Goal: Navigation & Orientation: Find specific page/section

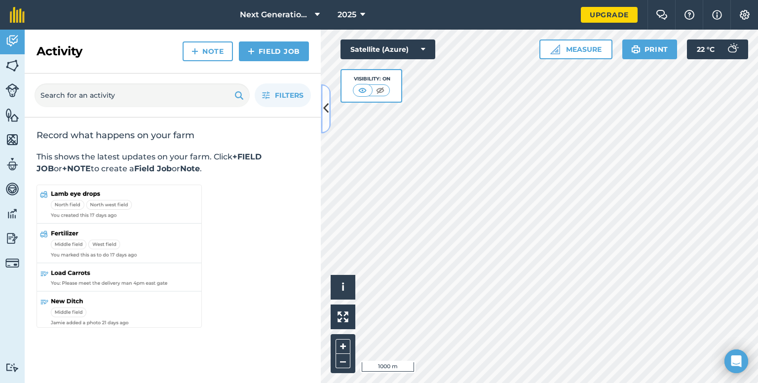
click at [324, 111] on icon at bounding box center [325, 108] width 5 height 17
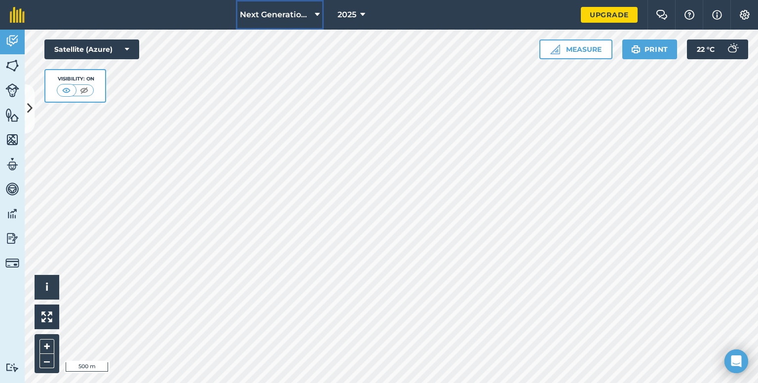
click at [318, 12] on icon at bounding box center [317, 15] width 5 height 12
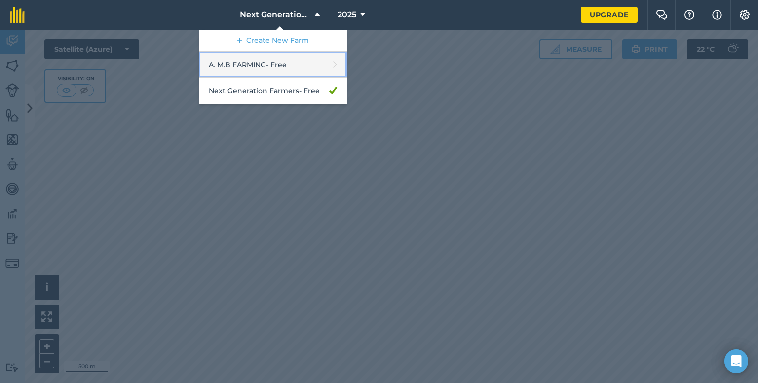
click at [304, 72] on link "A. M.B FARMING - Free" at bounding box center [273, 65] width 148 height 26
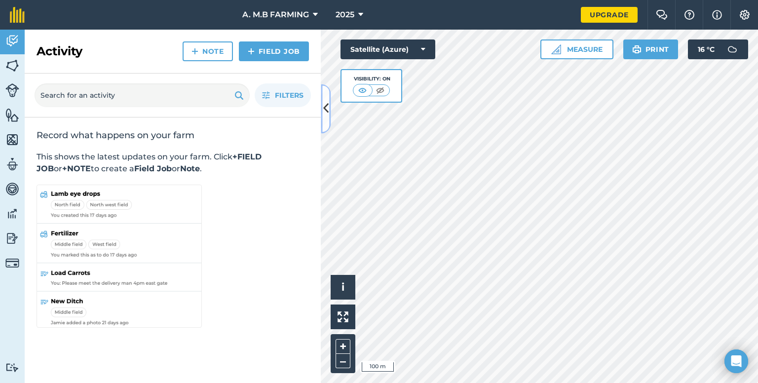
click at [328, 109] on icon at bounding box center [325, 108] width 5 height 17
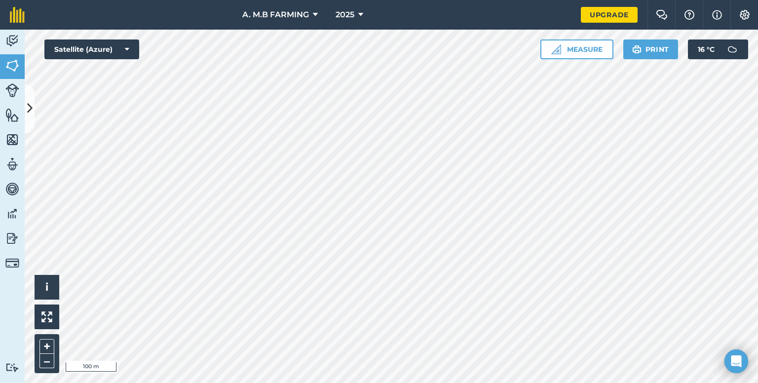
click at [354, 382] on html "A. M.B FARMING 2025 Upgrade Farm Chat Help Info Settings Map printing is not av…" at bounding box center [379, 191] width 758 height 383
click at [315, 17] on icon at bounding box center [315, 15] width 5 height 12
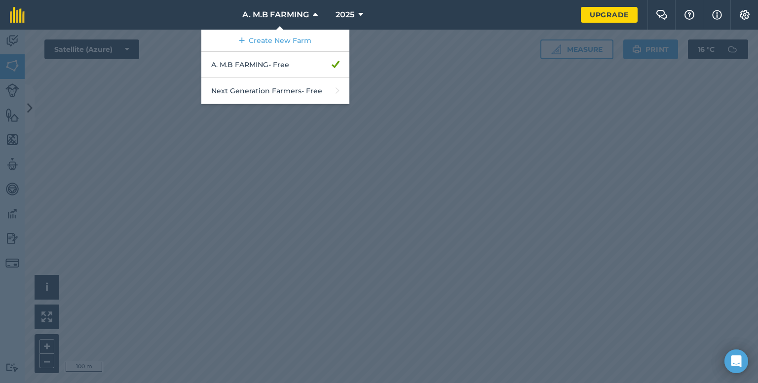
click at [564, 280] on div at bounding box center [379, 206] width 758 height 353
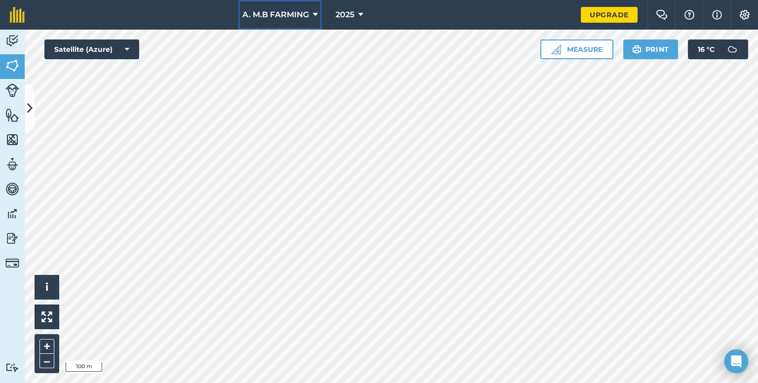
click at [310, 9] on button "A. M.B FARMING" at bounding box center [279, 15] width 83 height 30
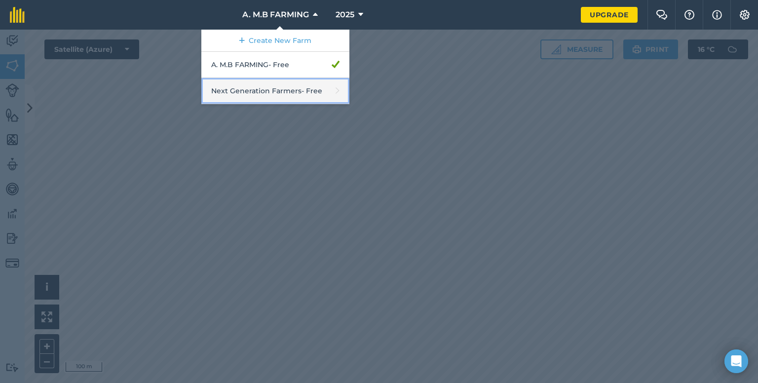
click at [296, 95] on link "Next Generation Farmers - Free" at bounding box center [275, 91] width 148 height 26
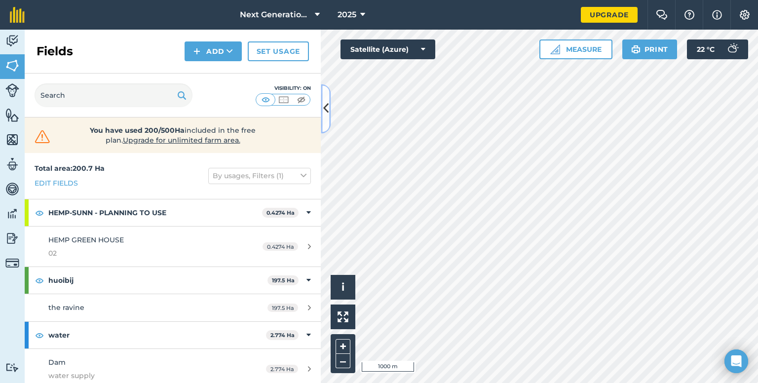
click at [326, 113] on icon at bounding box center [325, 108] width 5 height 17
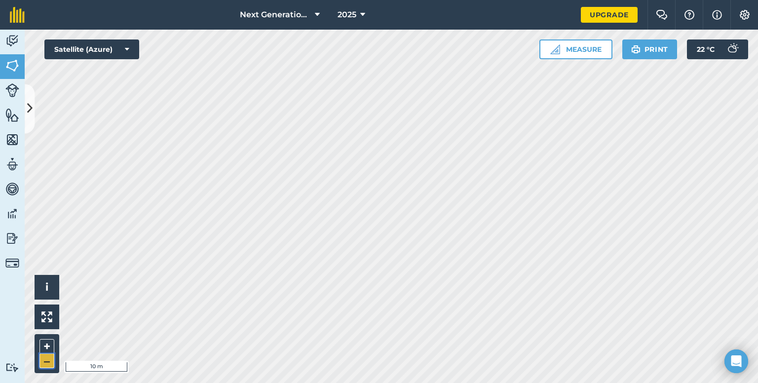
click at [49, 357] on button "–" at bounding box center [46, 361] width 15 height 14
click at [50, 357] on button "–" at bounding box center [46, 361] width 15 height 14
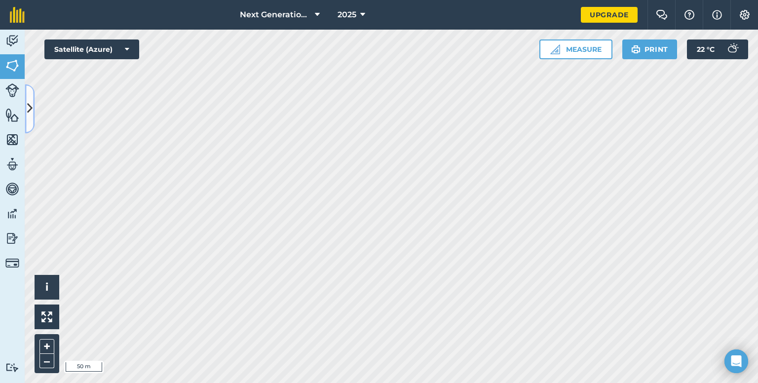
click at [30, 119] on button at bounding box center [30, 108] width 10 height 49
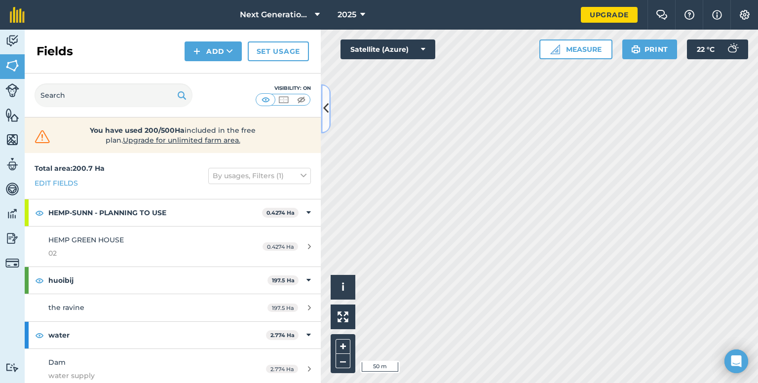
scroll to position [5, 0]
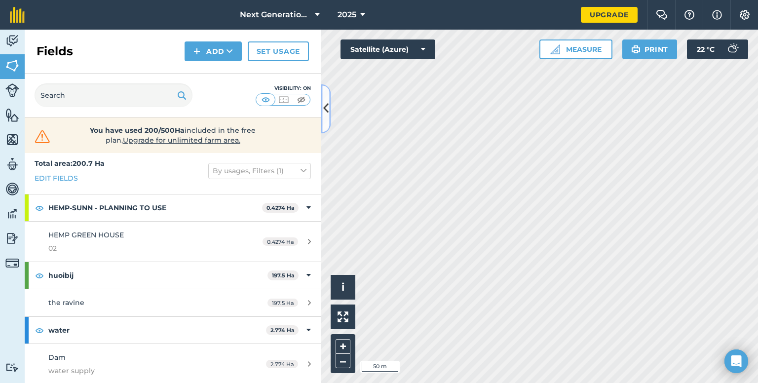
click at [324, 104] on icon at bounding box center [325, 108] width 5 height 17
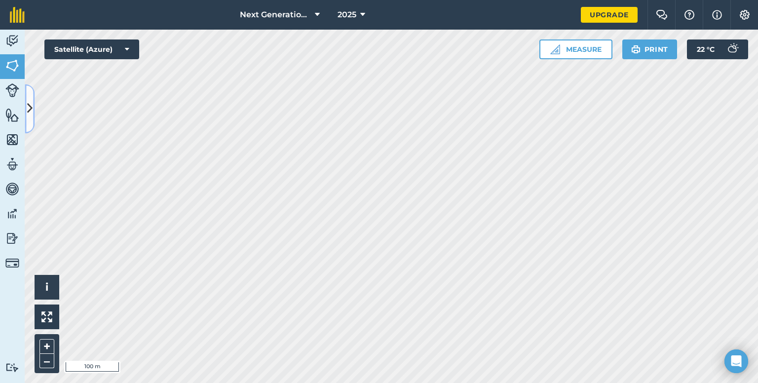
click at [28, 116] on icon at bounding box center [29, 108] width 5 height 17
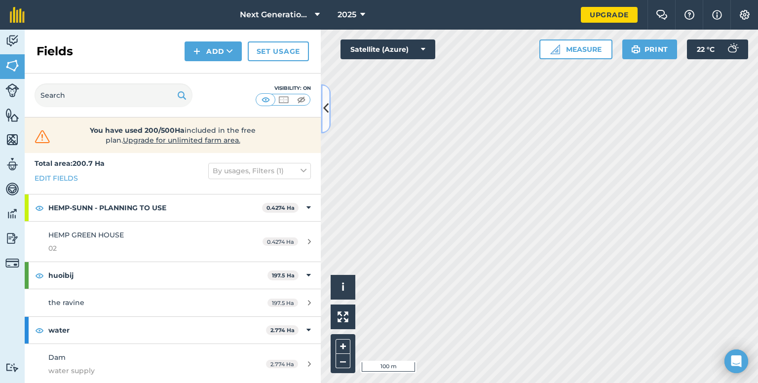
click at [327, 108] on icon at bounding box center [325, 108] width 5 height 17
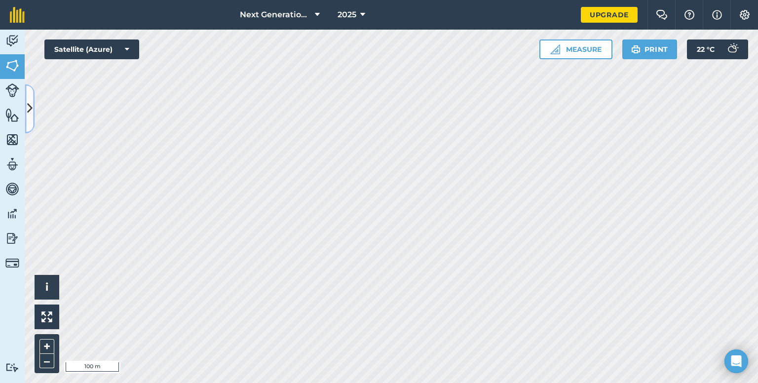
click at [27, 103] on icon at bounding box center [29, 108] width 5 height 17
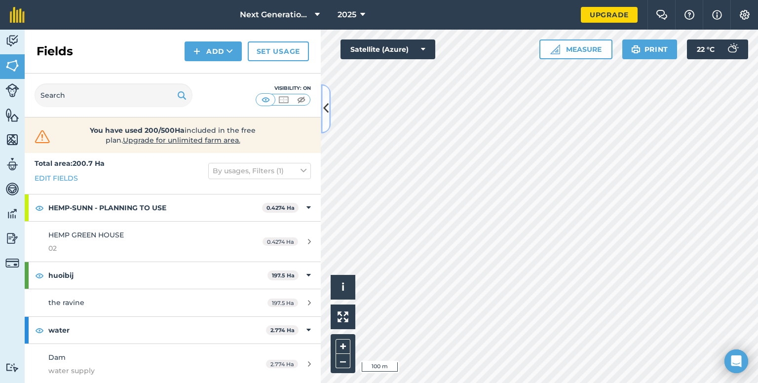
click at [329, 117] on button at bounding box center [326, 108] width 10 height 49
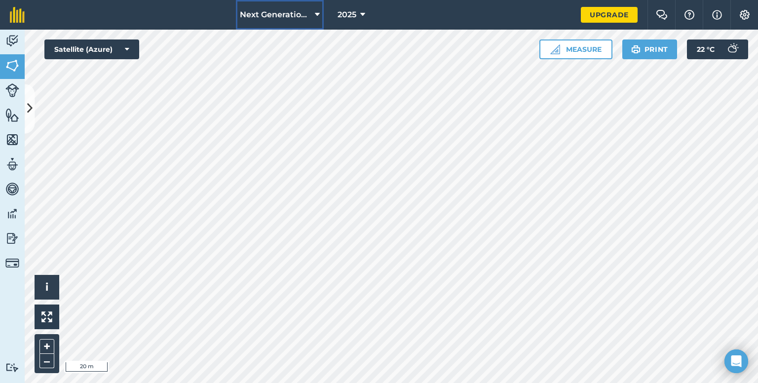
click at [282, 14] on span "Next Generation Farmers" at bounding box center [275, 15] width 71 height 12
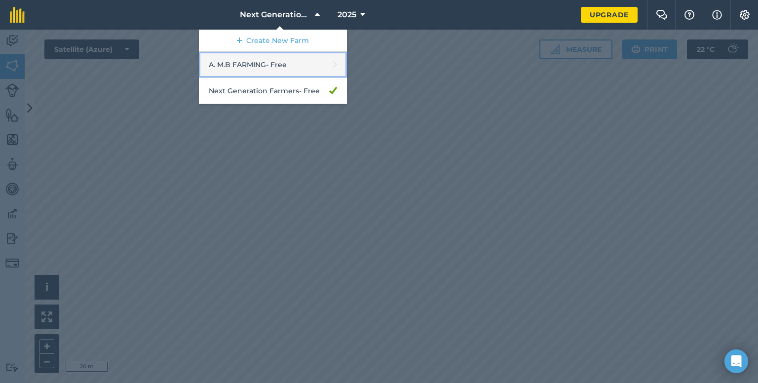
click at [275, 62] on link "A. M.B FARMING - Free" at bounding box center [273, 65] width 148 height 26
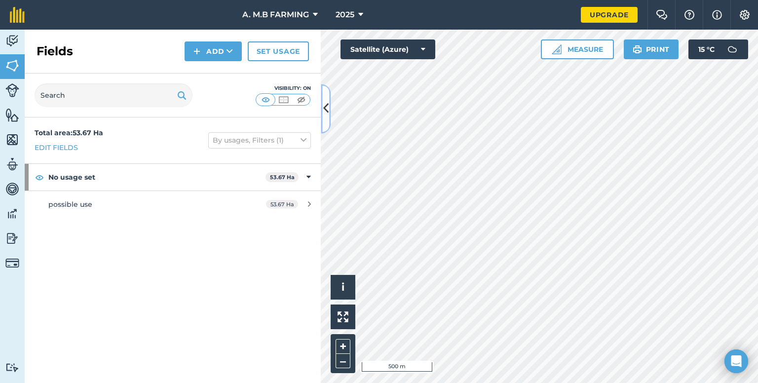
click at [324, 104] on icon at bounding box center [325, 108] width 5 height 17
